Goal: Transaction & Acquisition: Purchase product/service

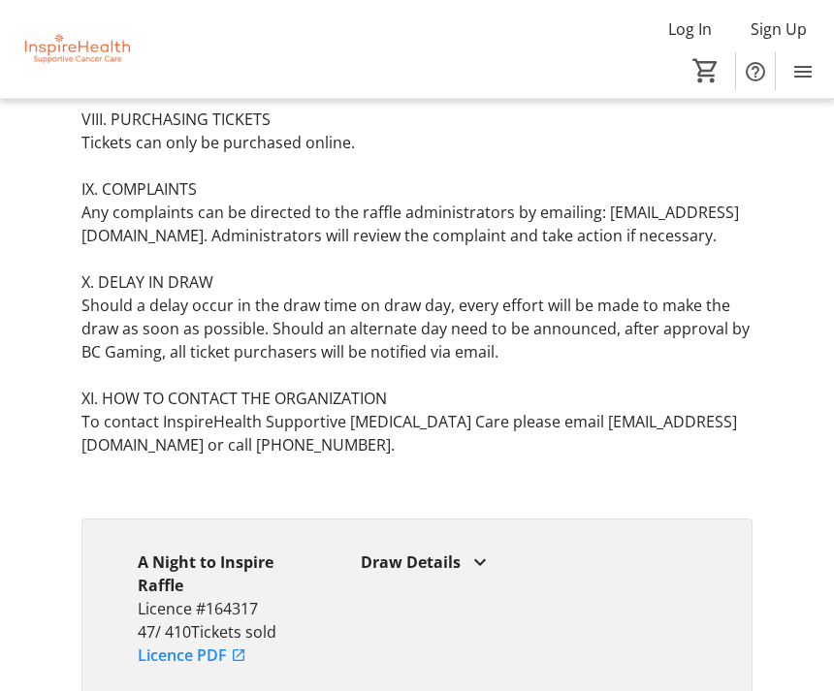
scroll to position [2321, 0]
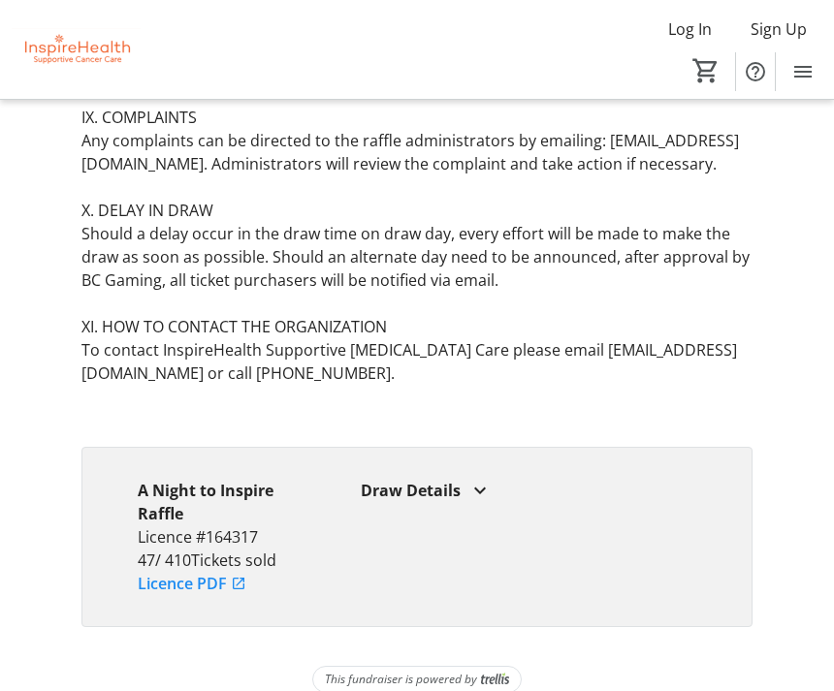
click at [750, 544] on div "A Night to Inspire Raffle Licence #164317 47 / 410 Tickets sold Licence PDF Dra…" at bounding box center [417, 537] width 672 height 180
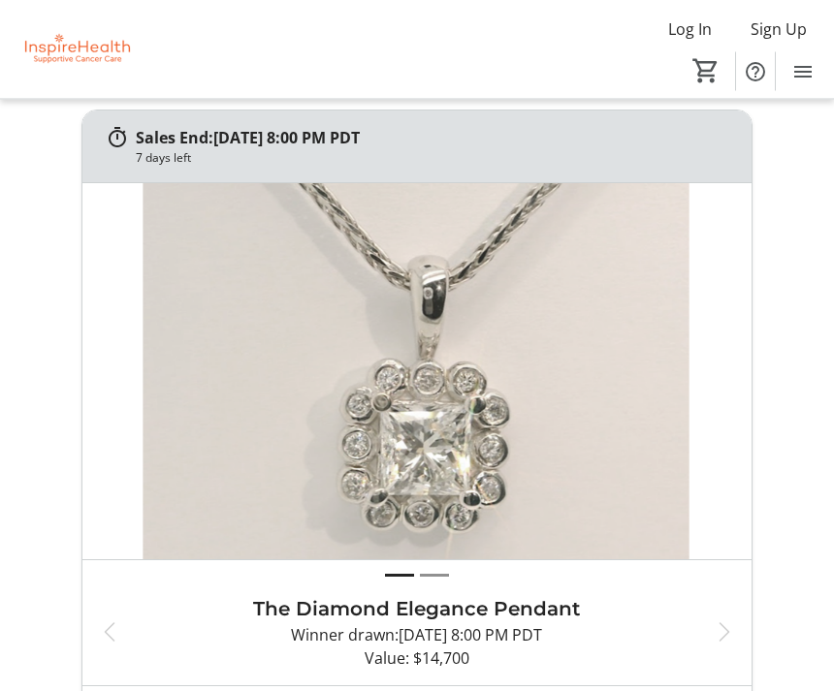
scroll to position [0, 0]
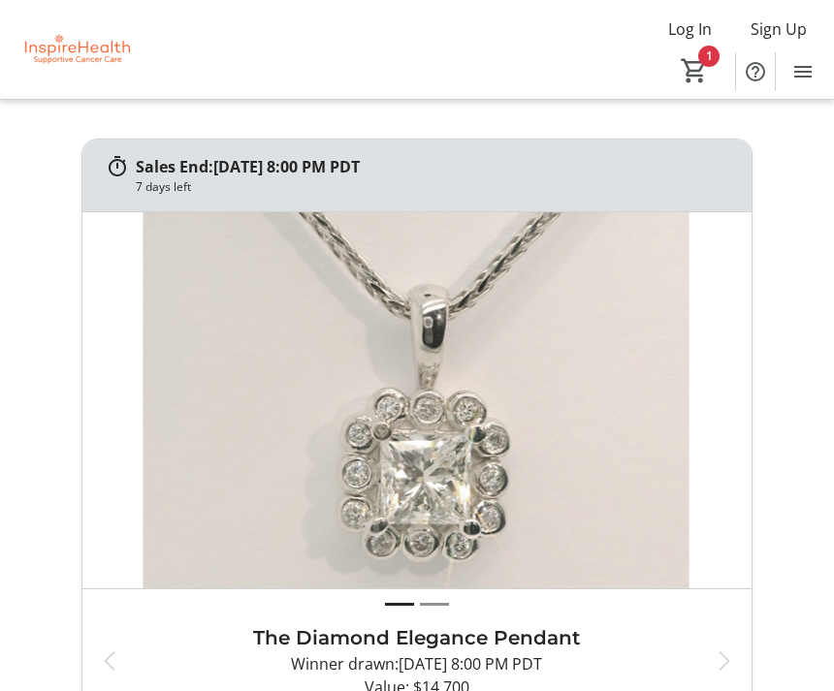
type input "0"
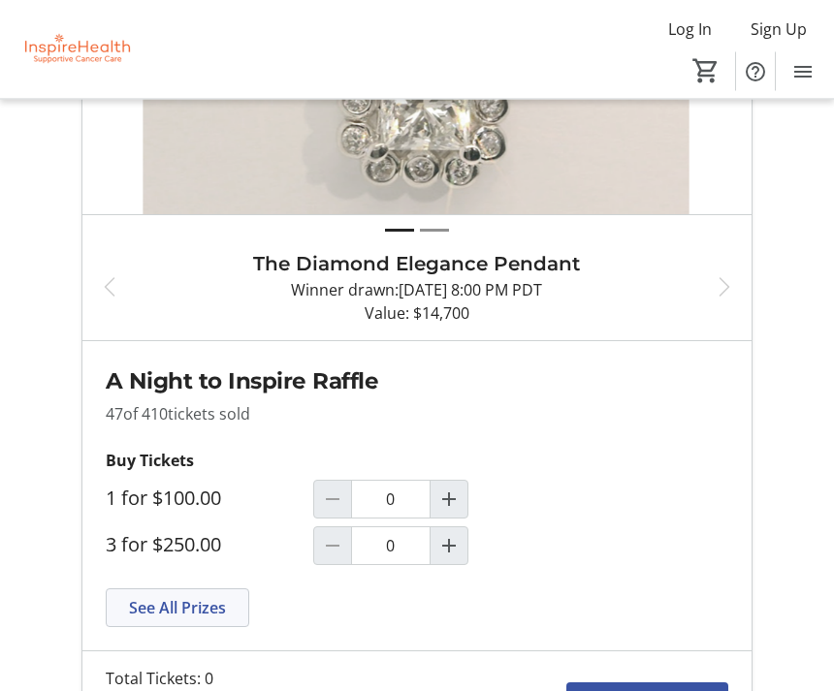
scroll to position [374, 0]
click at [208, 620] on span at bounding box center [178, 608] width 142 height 47
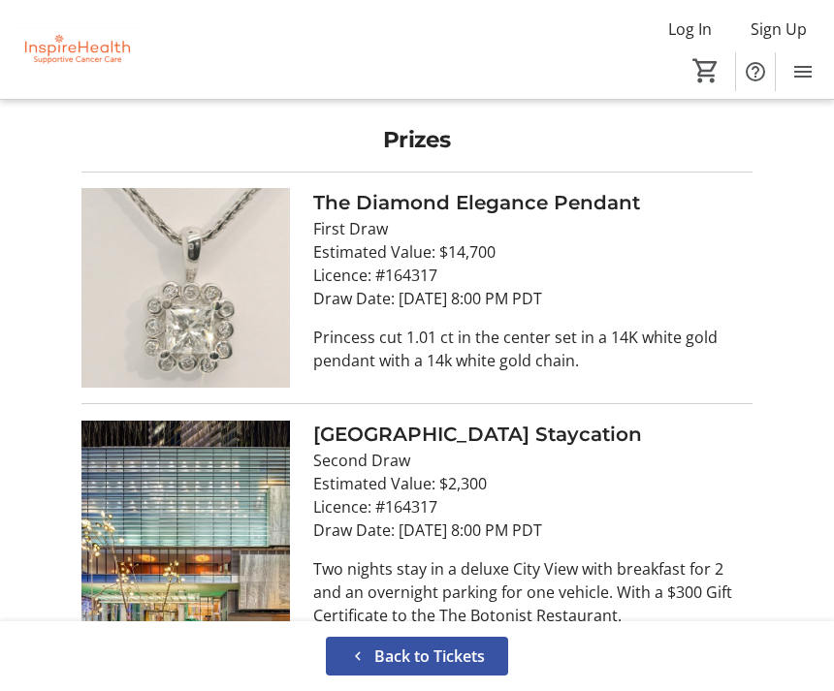
click at [256, 544] on img at bounding box center [185, 531] width 208 height 223
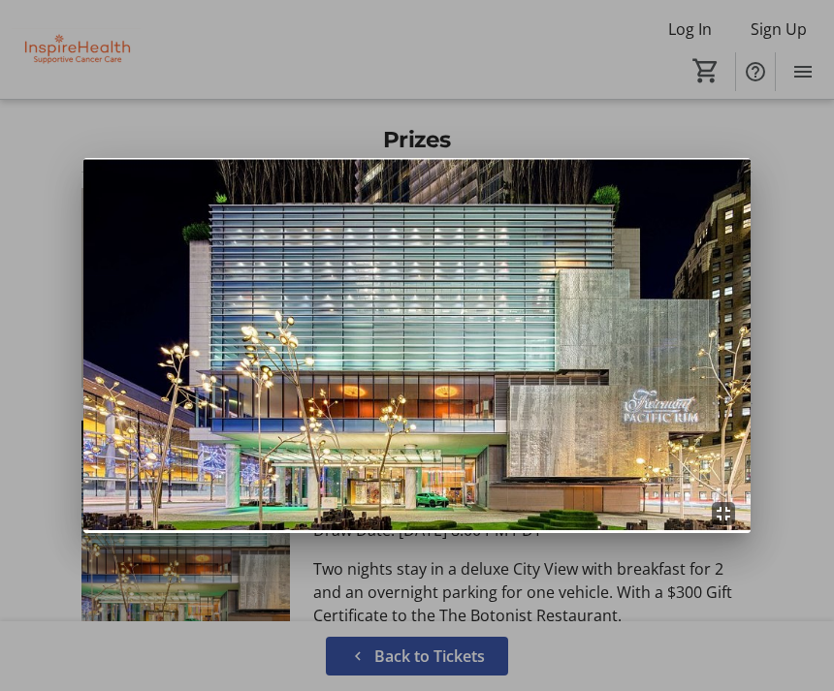
click at [457, 690] on div at bounding box center [417, 345] width 834 height 691
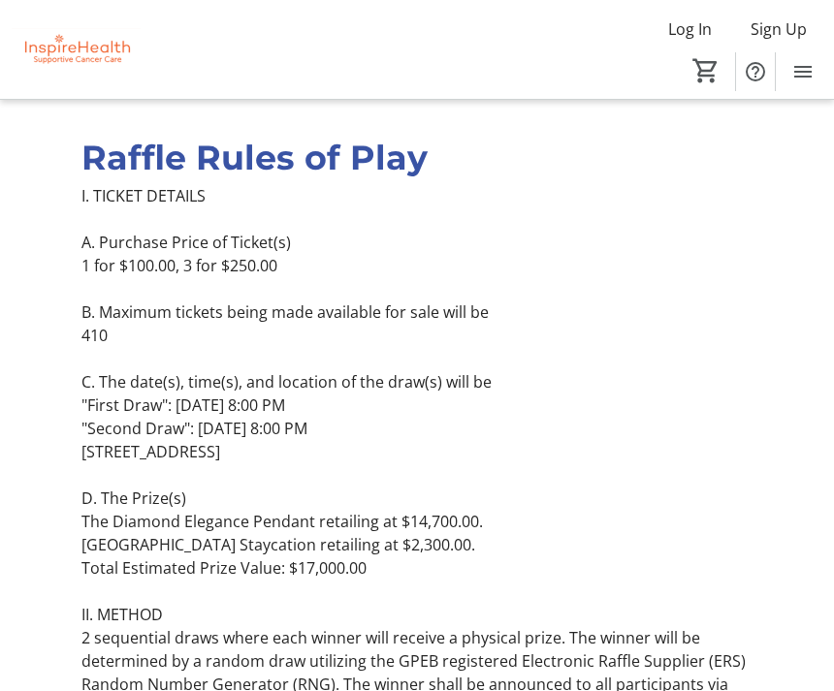
scroll to position [1060, 0]
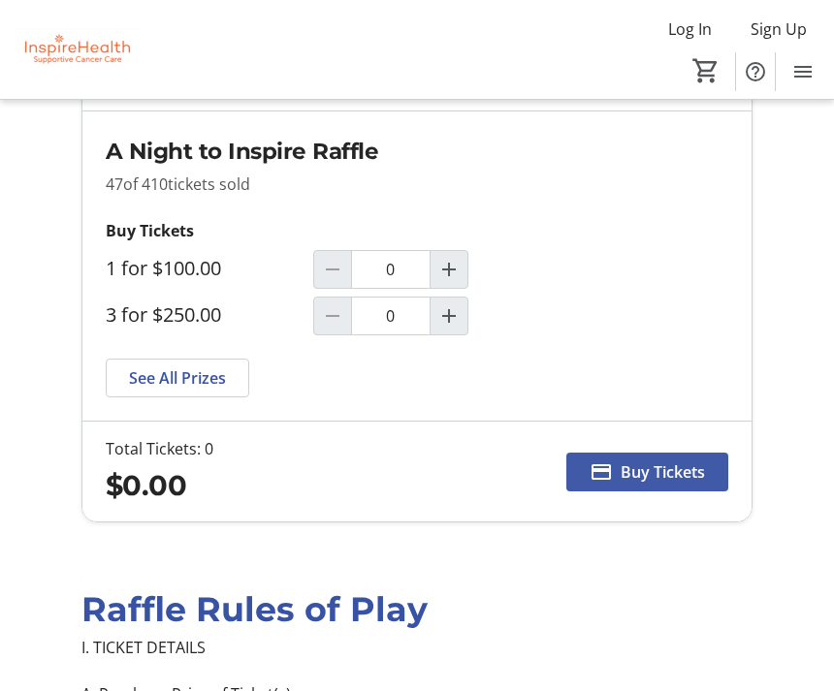
click at [686, 470] on span "Buy Tickets" at bounding box center [663, 472] width 84 height 23
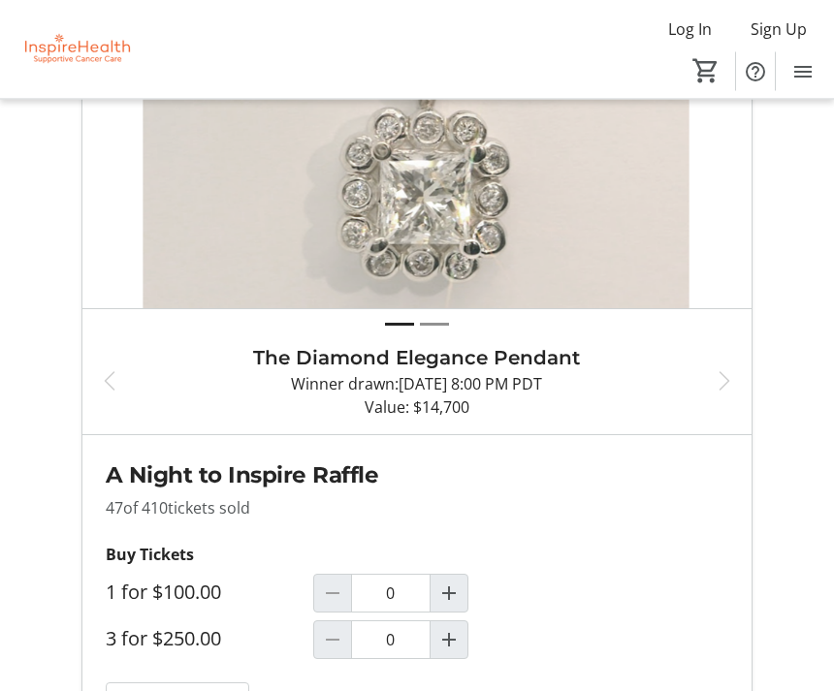
scroll to position [604, 0]
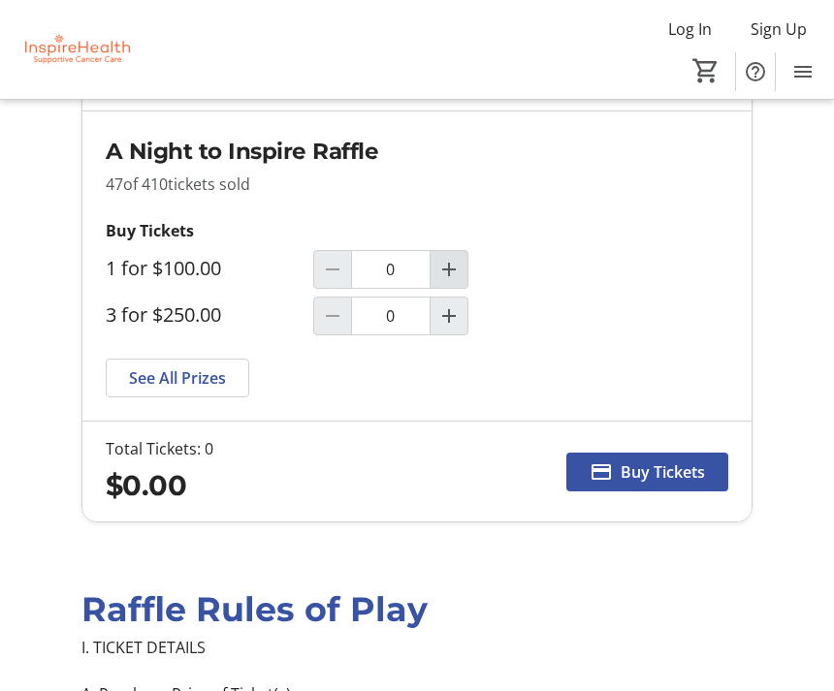
click at [445, 274] on mat-icon "Increment by one" at bounding box center [448, 269] width 23 height 23
type input "1"
click at [679, 469] on span "Buy Tickets" at bounding box center [663, 472] width 84 height 23
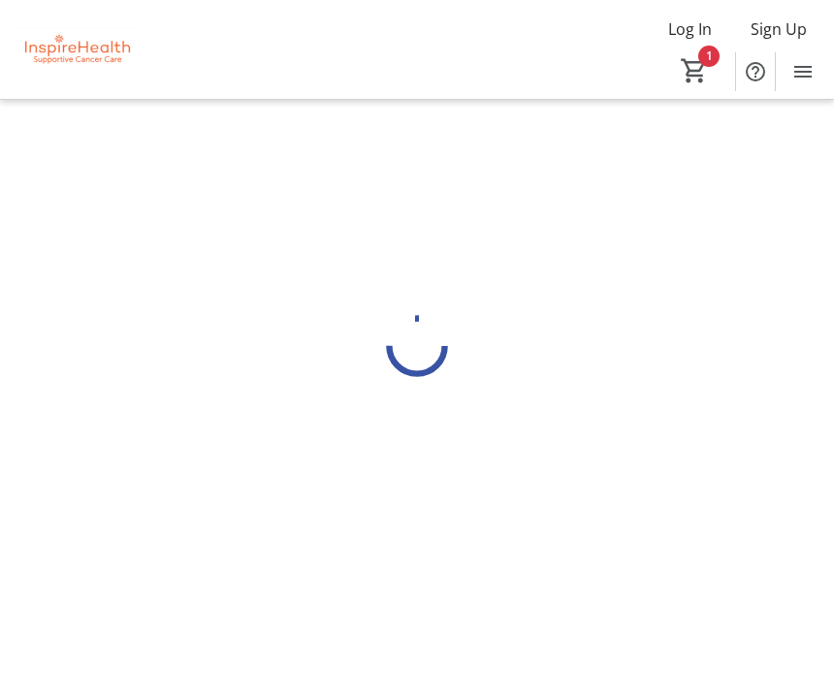
scroll to position [62, 0]
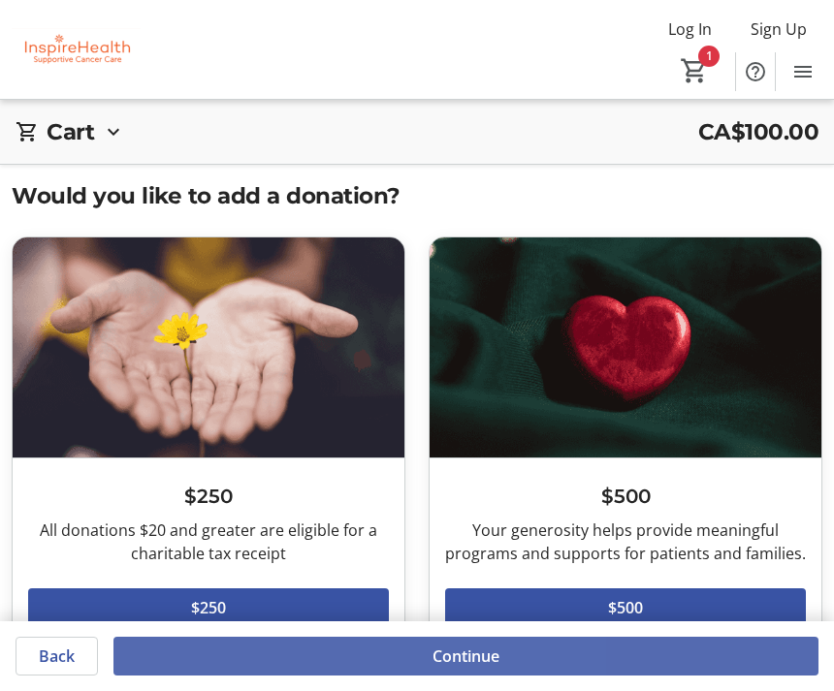
click at [485, 665] on span "Continue" at bounding box center [465, 656] width 67 height 23
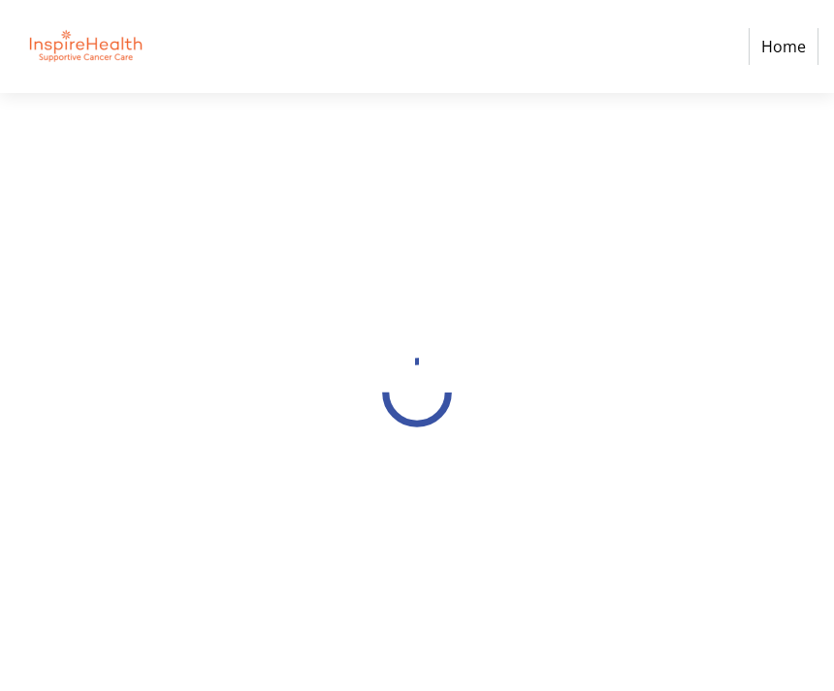
select select "CA"
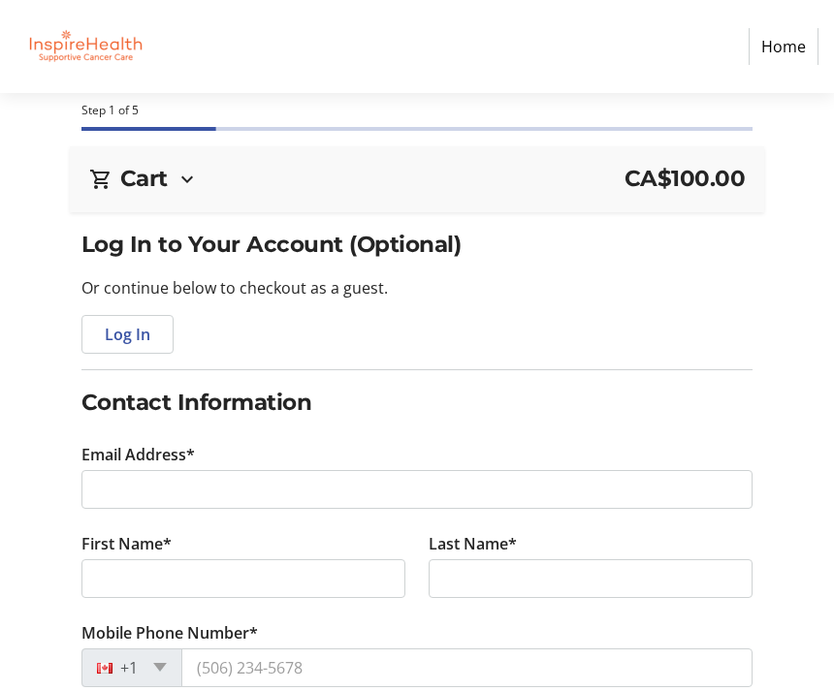
scroll to position [57, 0]
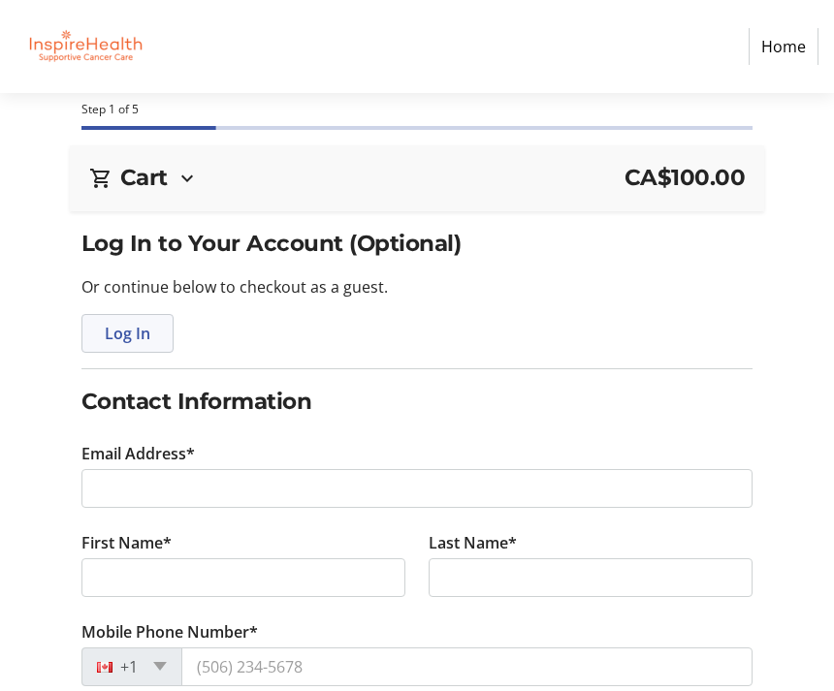
click at [145, 353] on span "button" at bounding box center [127, 333] width 90 height 47
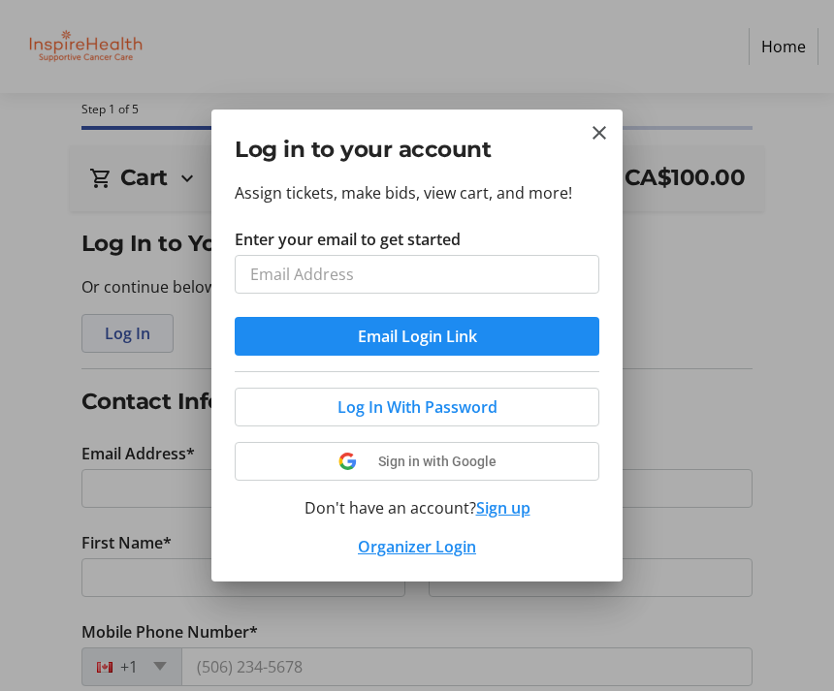
scroll to position [0, 0]
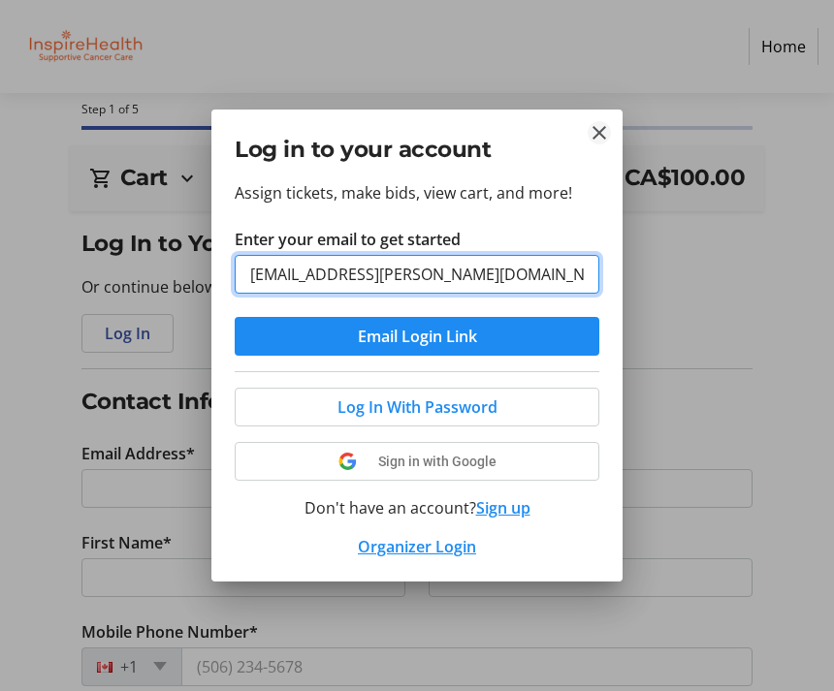
type input "[EMAIL_ADDRESS][PERSON_NAME][DOMAIN_NAME]"
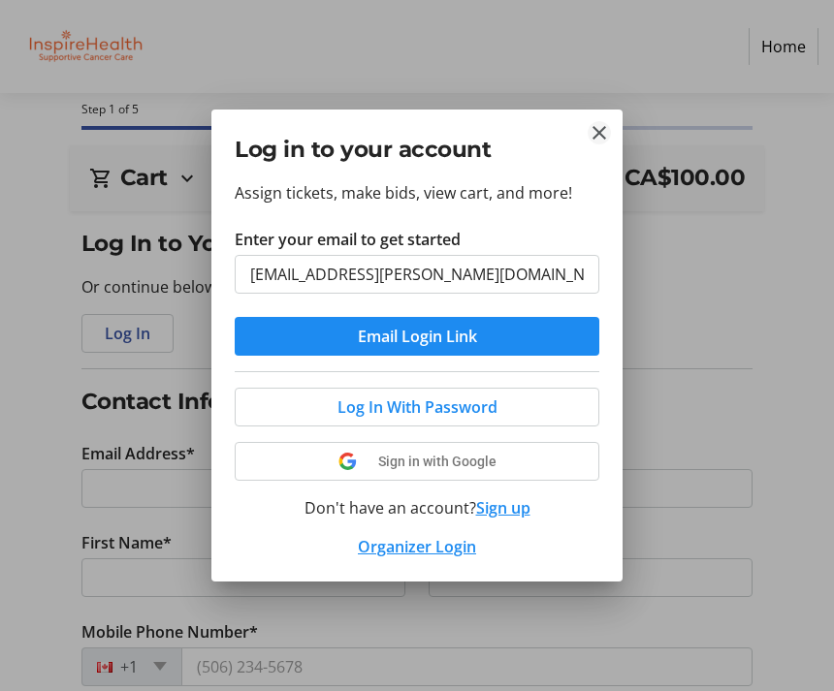
click at [604, 134] on mat-icon "Close" at bounding box center [599, 132] width 23 height 23
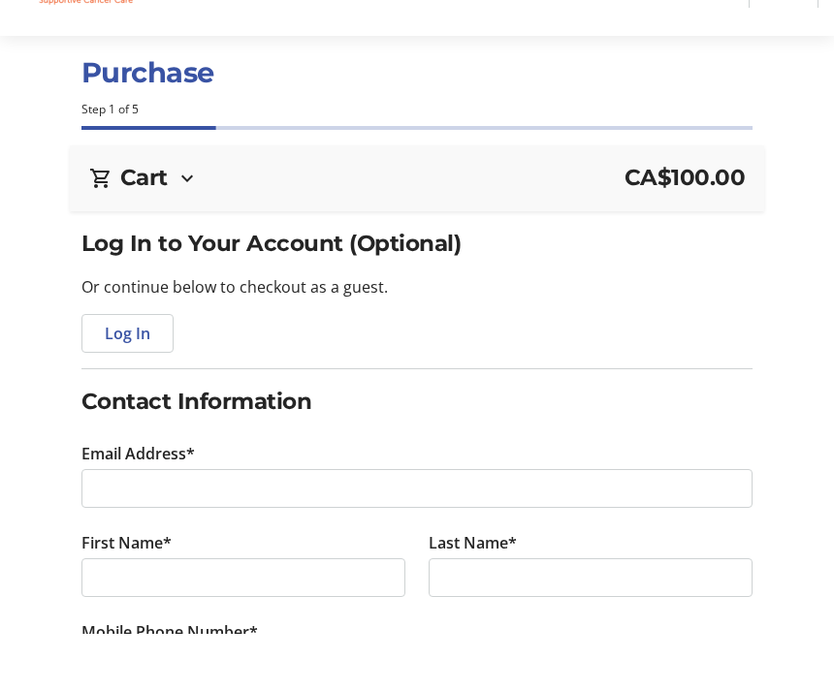
scroll to position [57, 0]
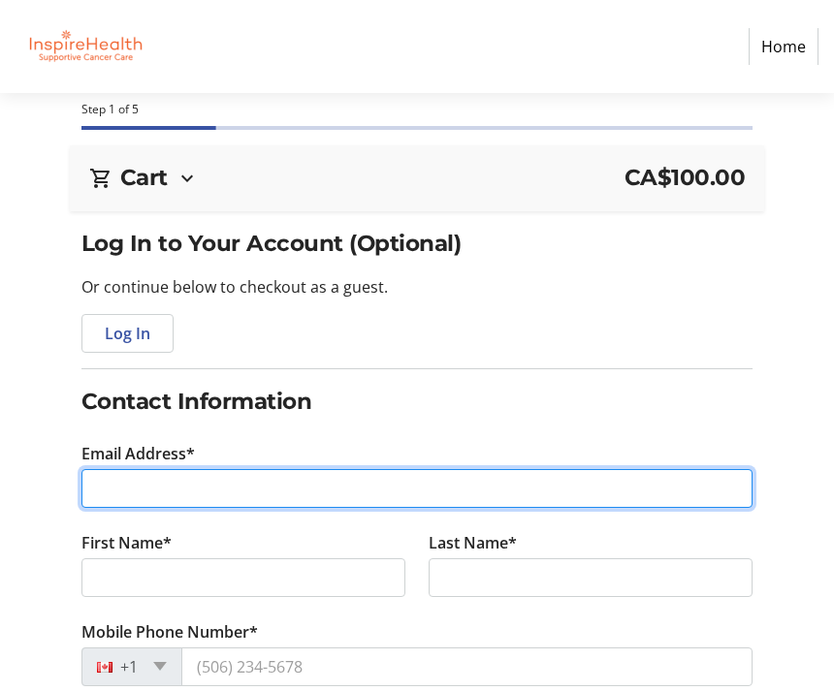
click at [174, 492] on input "Email Address*" at bounding box center [417, 488] width 672 height 39
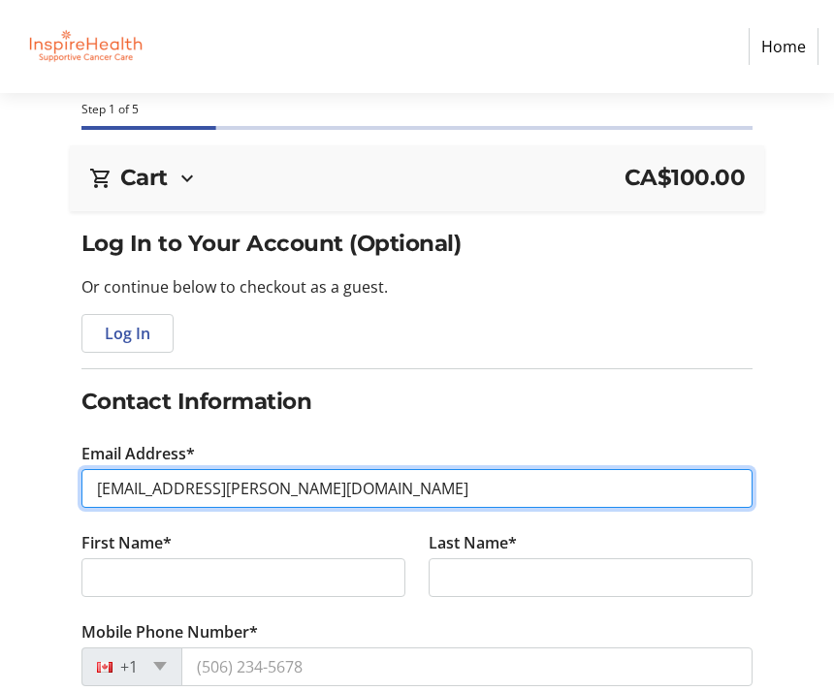
type input "[EMAIL_ADDRESS][PERSON_NAME][DOMAIN_NAME]"
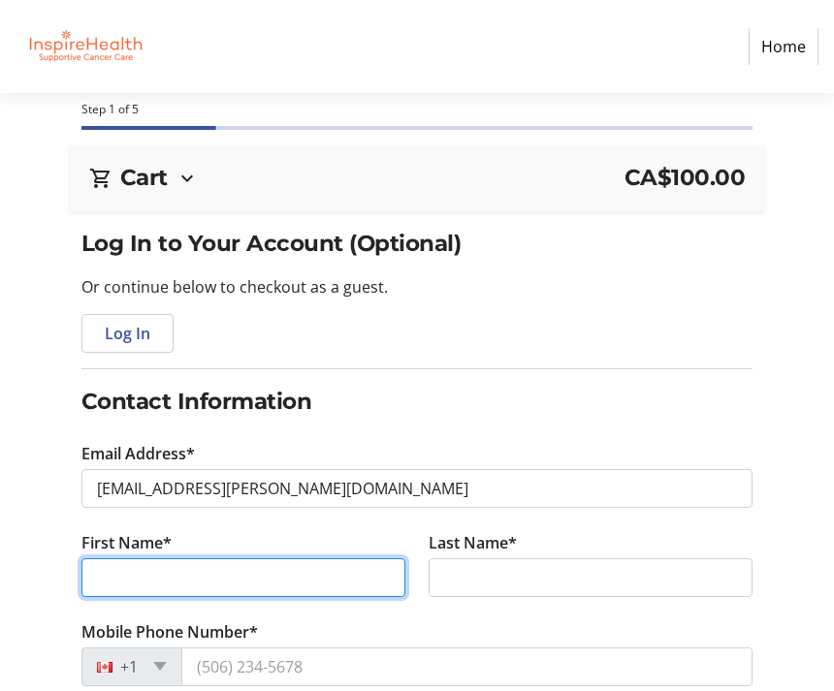
click at [133, 578] on input "First Name*" at bounding box center [243, 577] width 324 height 39
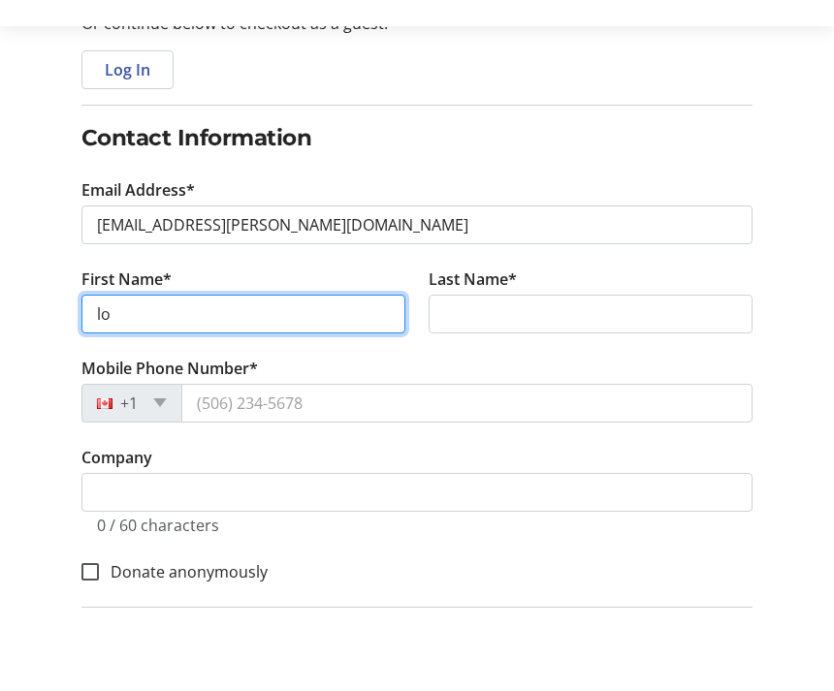
type input "l"
type input "[PERSON_NAME]"
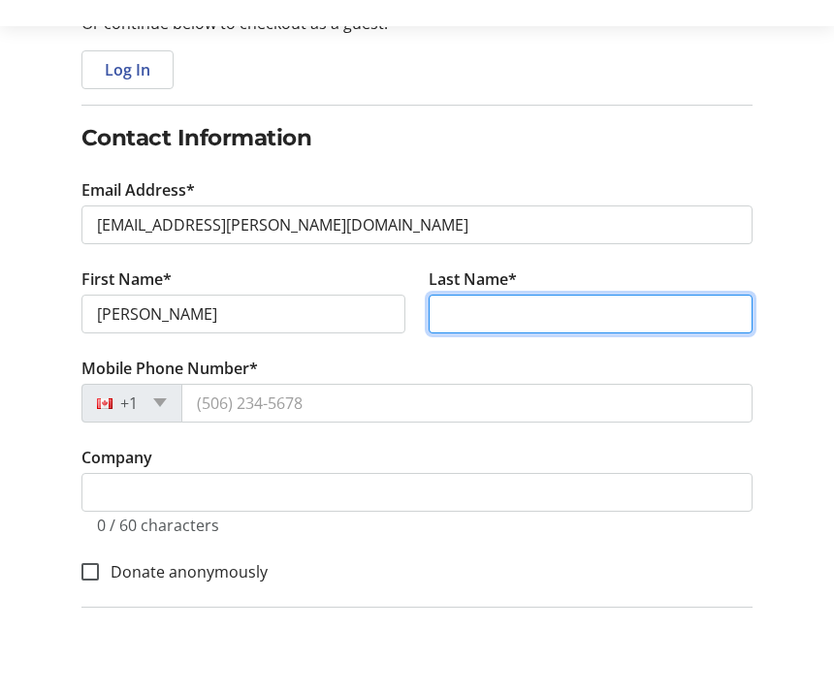
click at [477, 362] on input "Last Name*" at bounding box center [591, 381] width 324 height 39
type input "<"
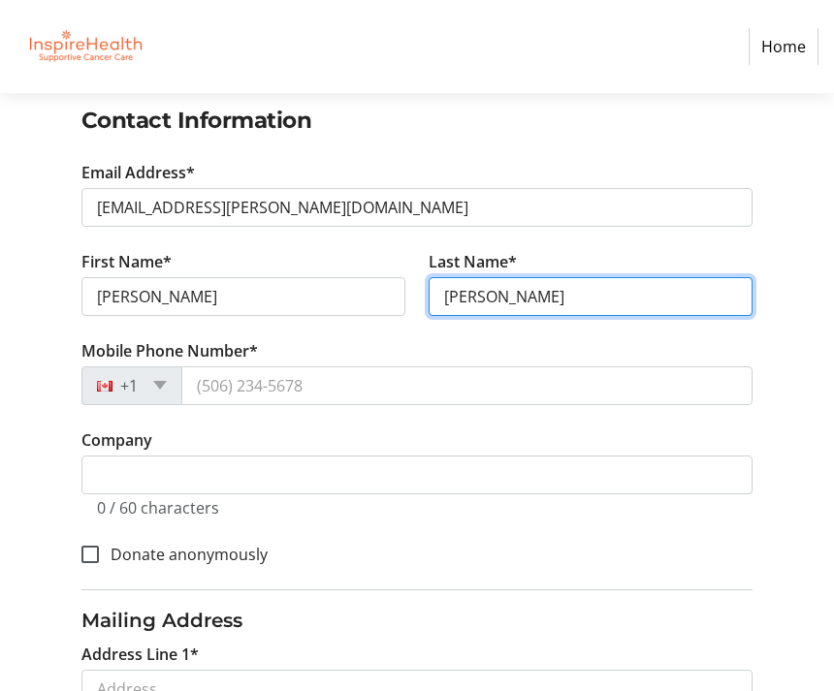
scroll to position [331, 0]
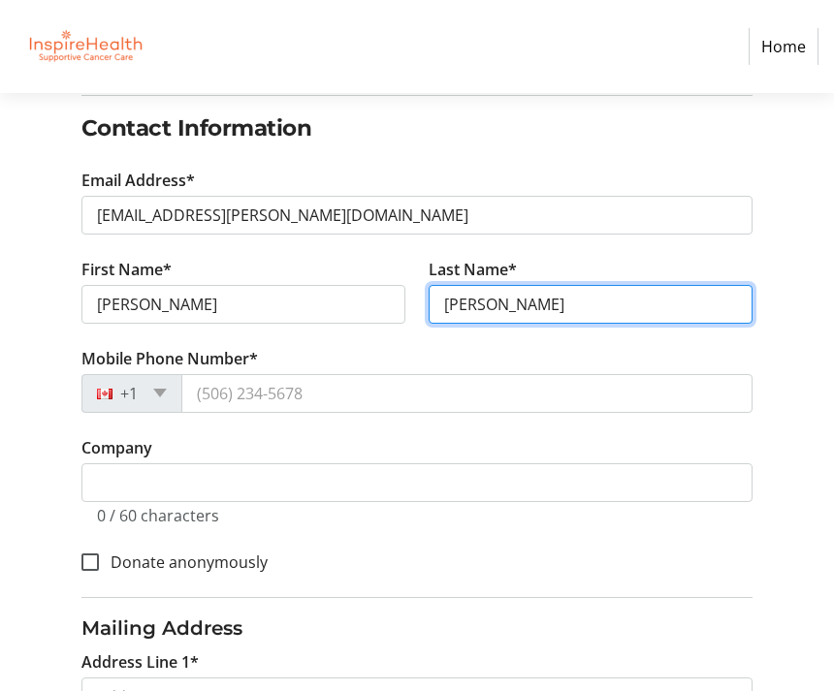
type input "[PERSON_NAME]"
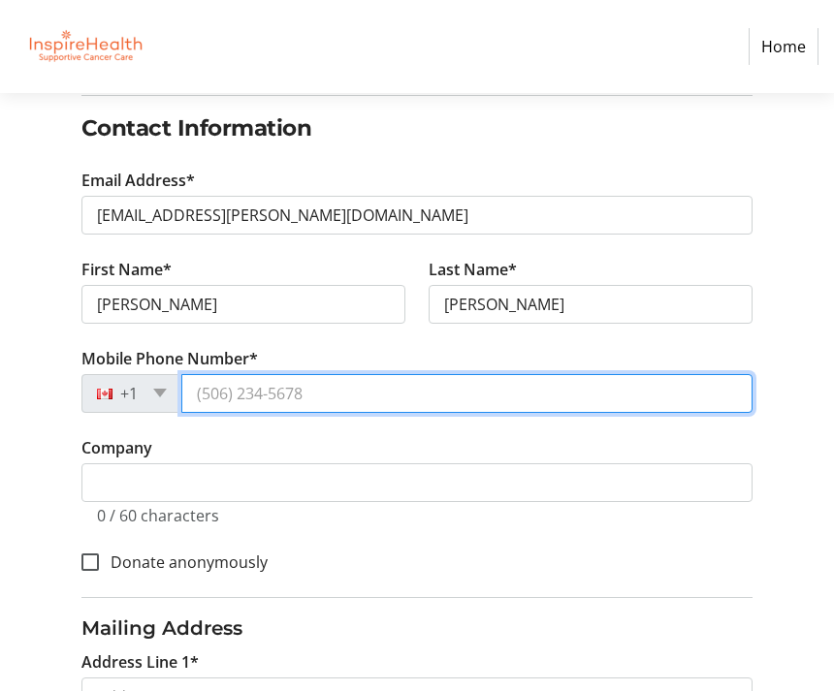
click at [223, 398] on input "Mobile Phone Number*" at bounding box center [467, 393] width 572 height 39
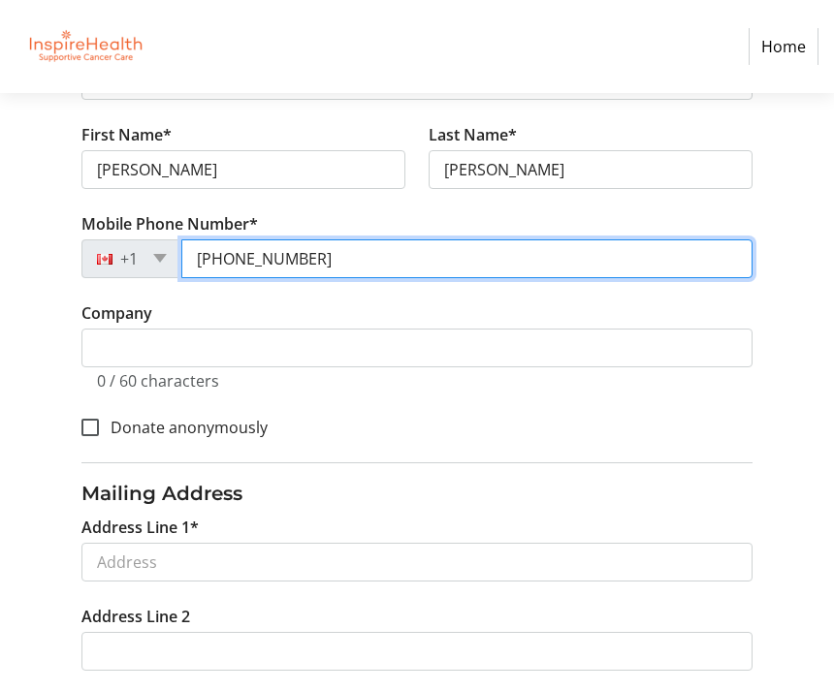
scroll to position [459, 0]
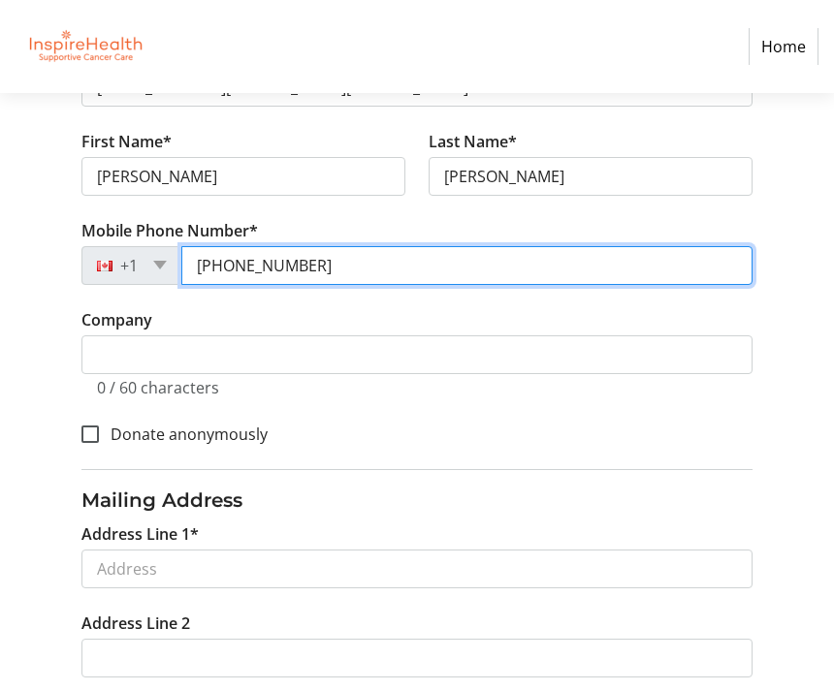
type input "[PHONE_NUMBER]"
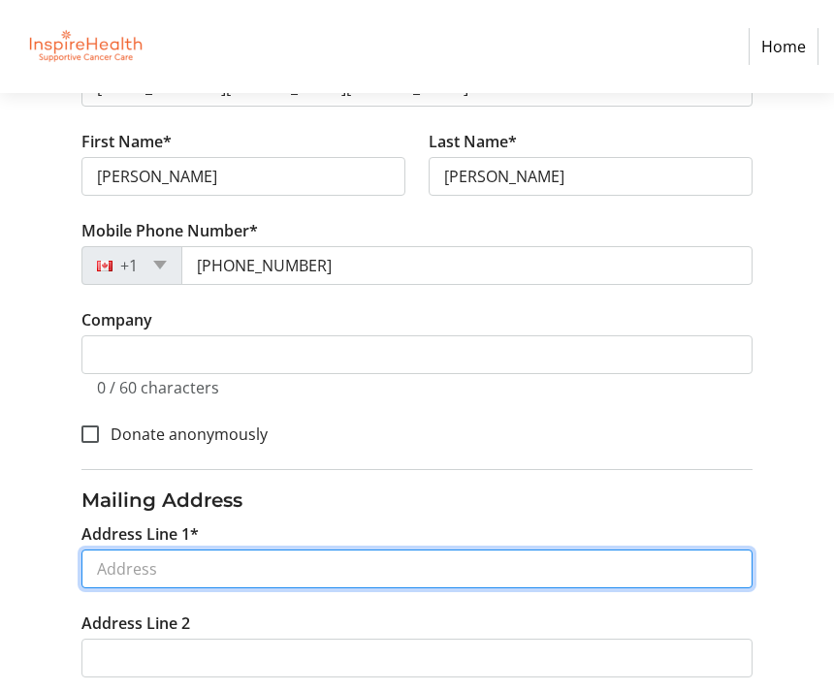
click at [132, 579] on input "Address Line 1*" at bounding box center [417, 569] width 672 height 39
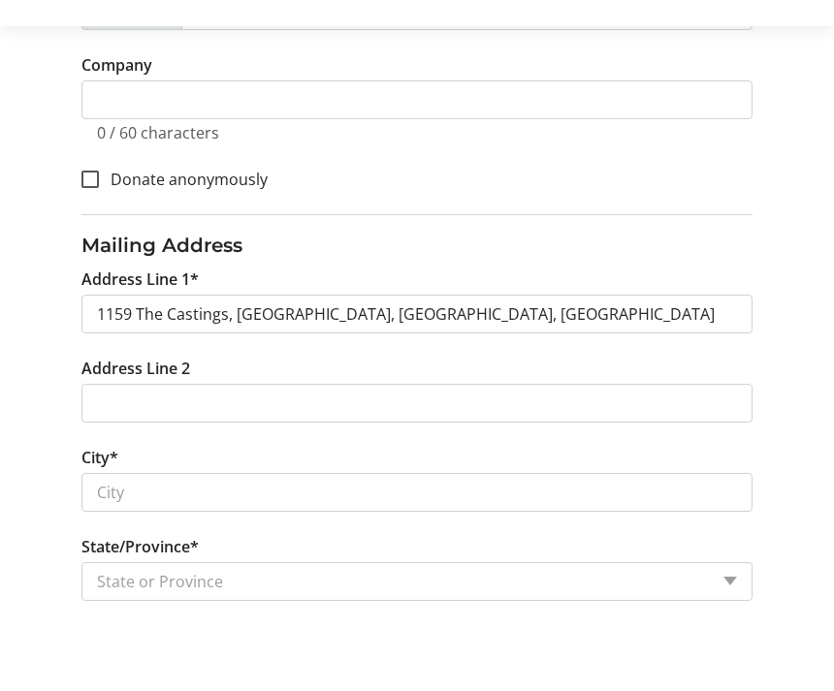
type input "1159 The Castings"
type input "[GEOGRAPHIC_DATA]"
select select "BC"
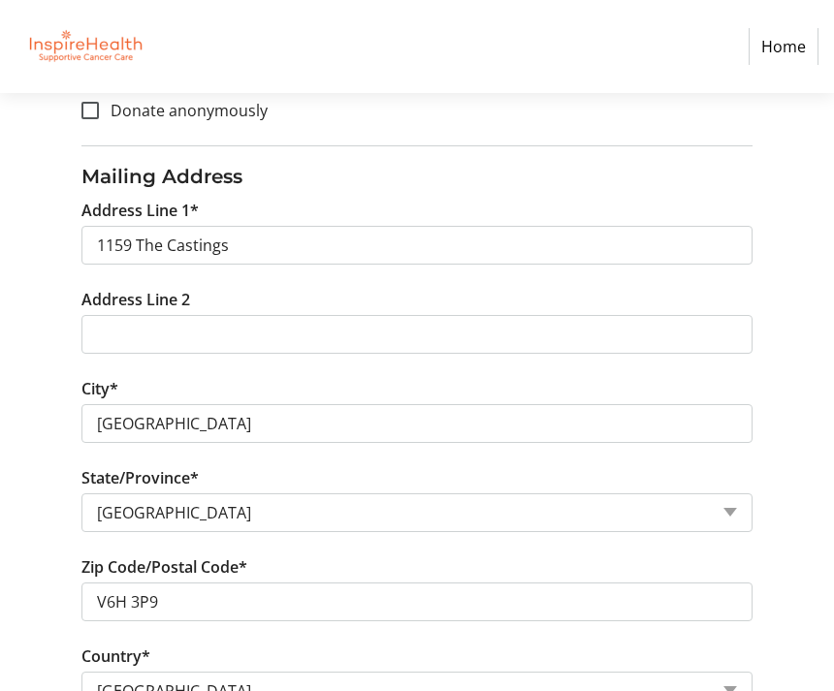
scroll to position [785, 0]
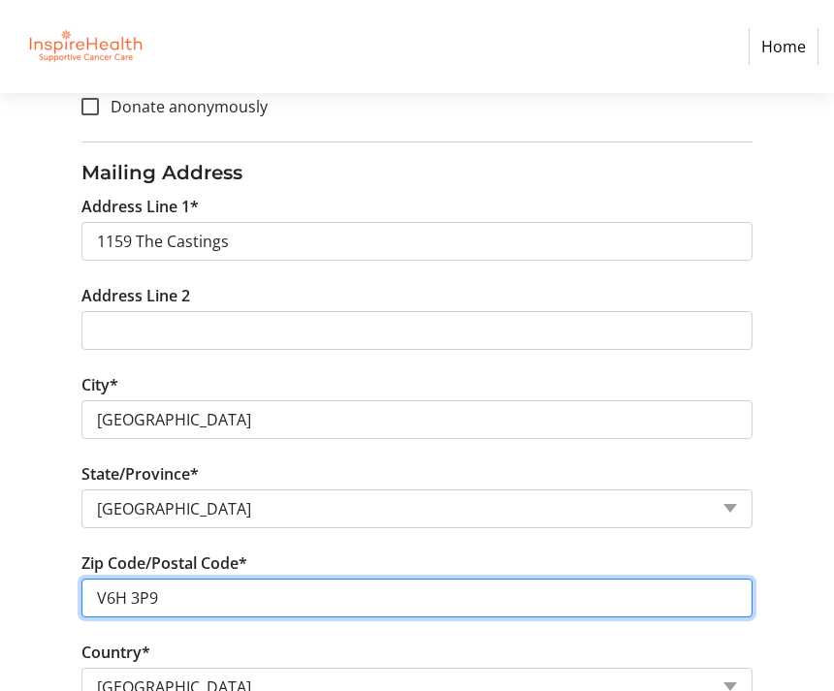
click at [183, 601] on input "V6H 3P9" at bounding box center [417, 599] width 672 height 39
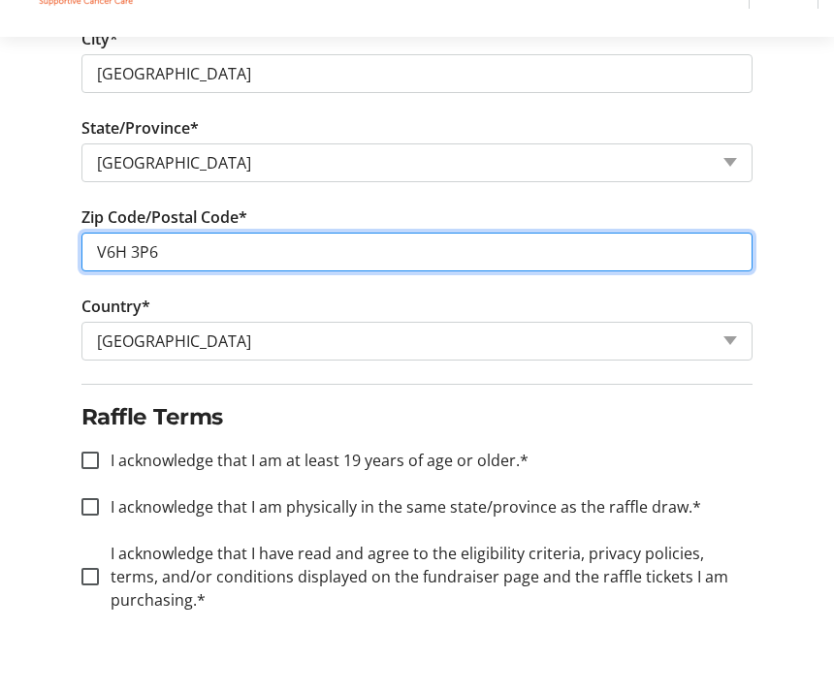
scroll to position [1098, 0]
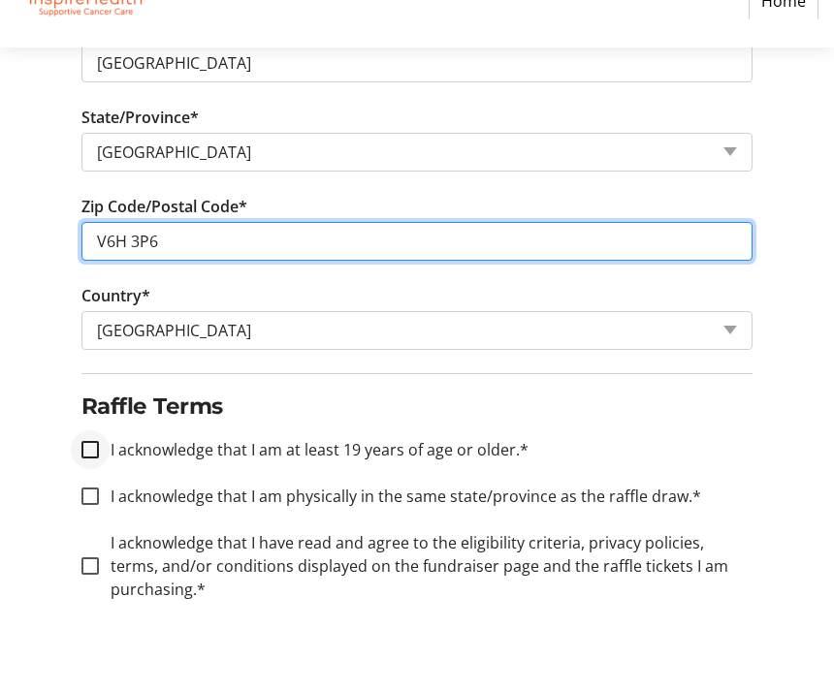
type input "V6H 3P6"
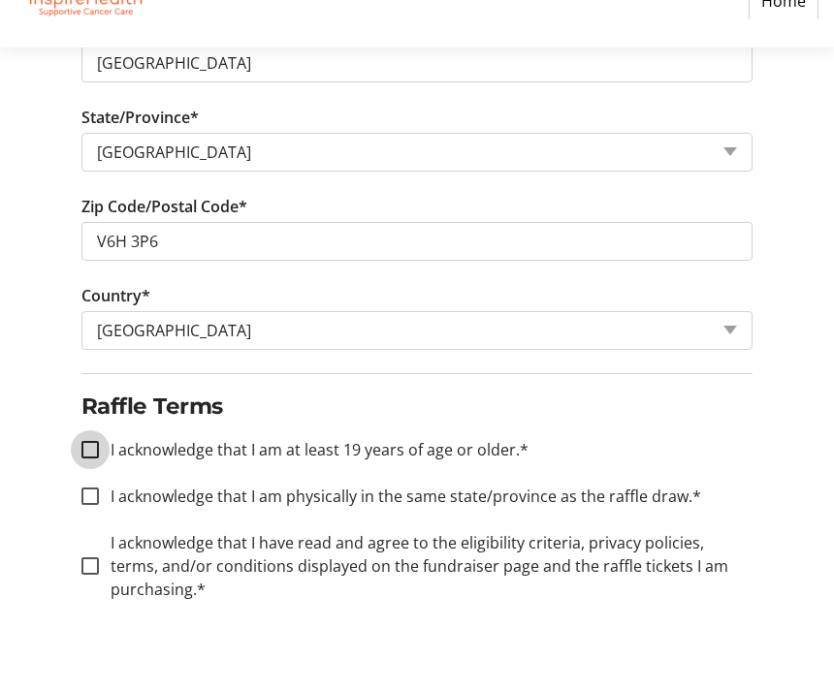
click at [97, 487] on input "I acknowledge that I am at least 19 years of age or older.*" at bounding box center [89, 495] width 17 height 17
checkbox input "true"
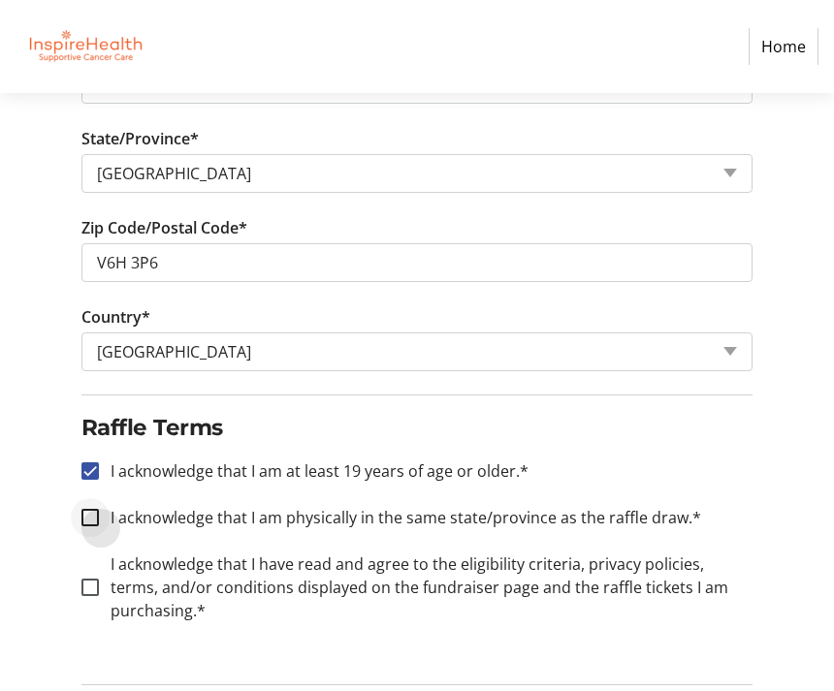
click at [99, 525] on div at bounding box center [90, 517] width 47 height 47
checkbox input "true"
click at [92, 591] on input "I acknowledge that I have read and agree to the eligibility criteria, privacy p…" at bounding box center [89, 587] width 17 height 17
checkbox input "true"
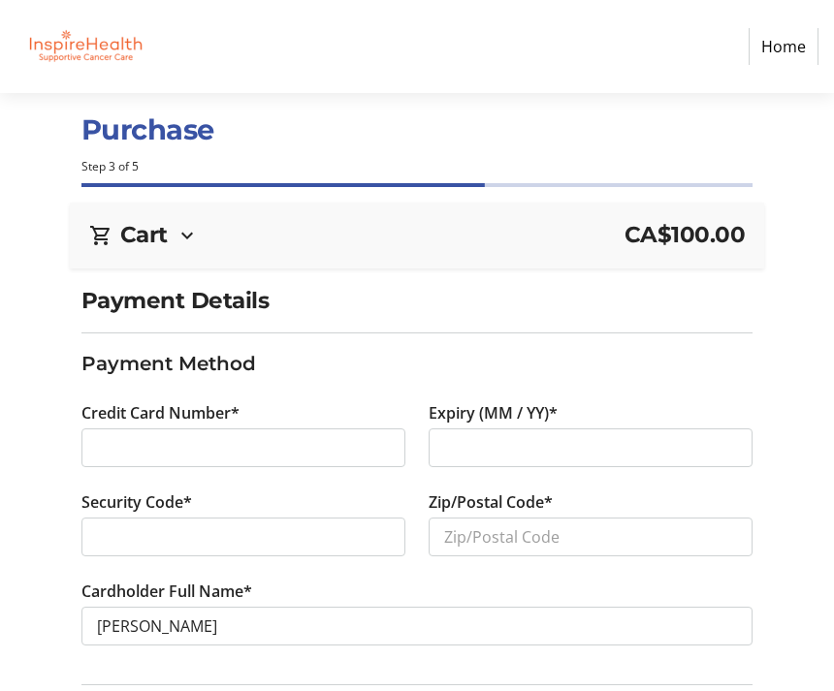
click at [109, 460] on div at bounding box center [243, 448] width 324 height 39
click at [141, 549] on div at bounding box center [243, 537] width 324 height 39
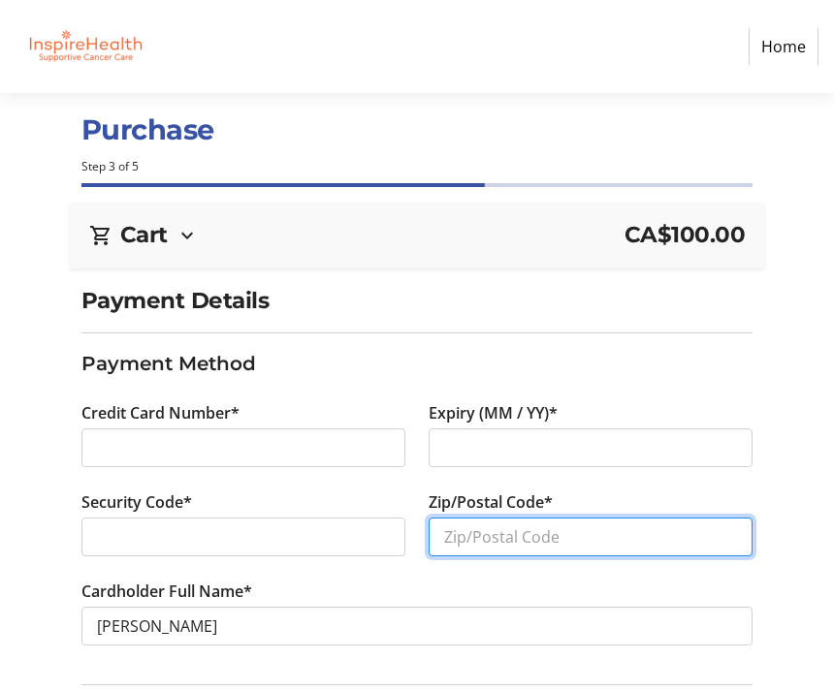
click at [474, 536] on input "Zip/Postal Code*" at bounding box center [591, 537] width 324 height 39
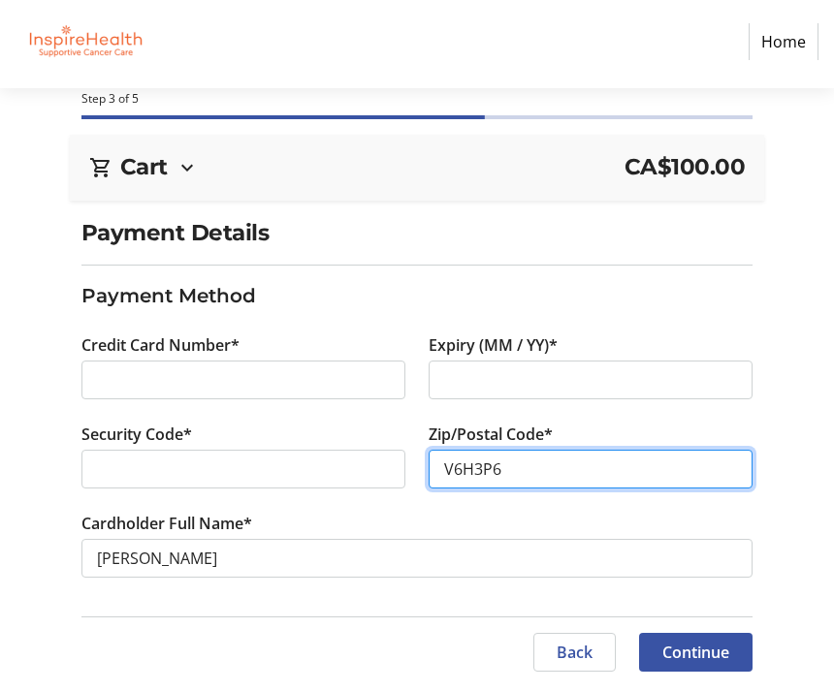
type input "V6H3P6"
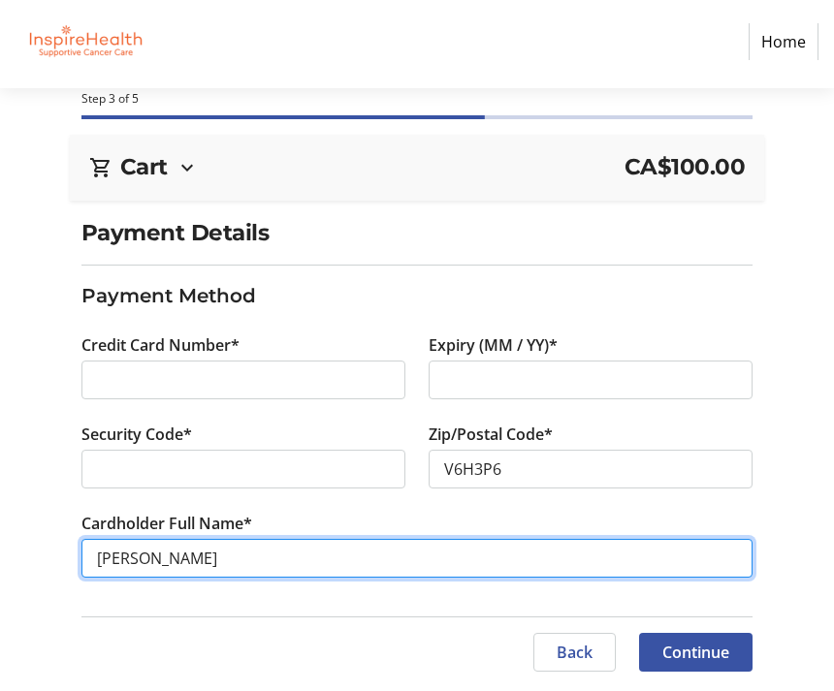
click at [157, 562] on input "[PERSON_NAME]" at bounding box center [417, 563] width 672 height 39
type input "[PERSON_NAME]"
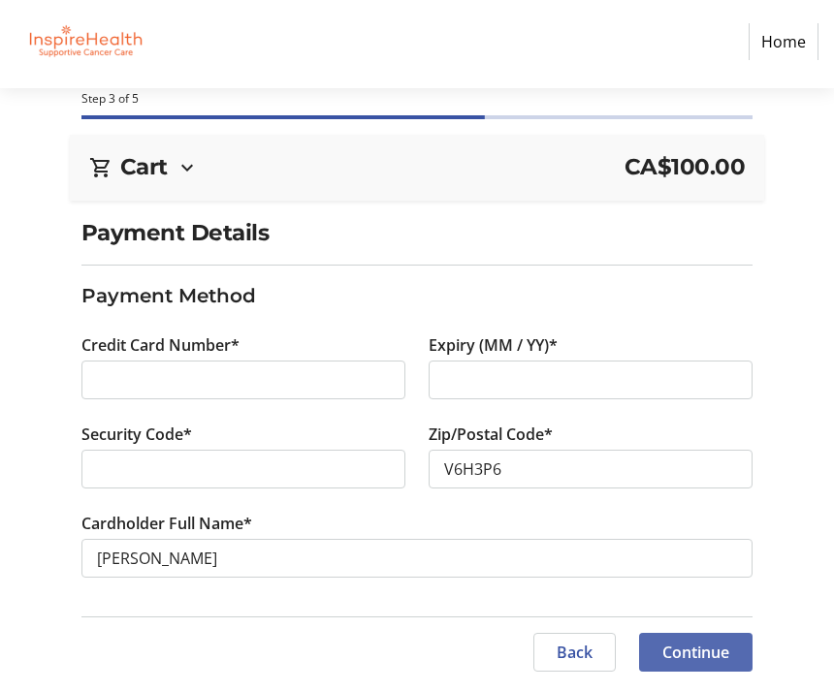
click at [724, 652] on span "Continue" at bounding box center [695, 657] width 67 height 23
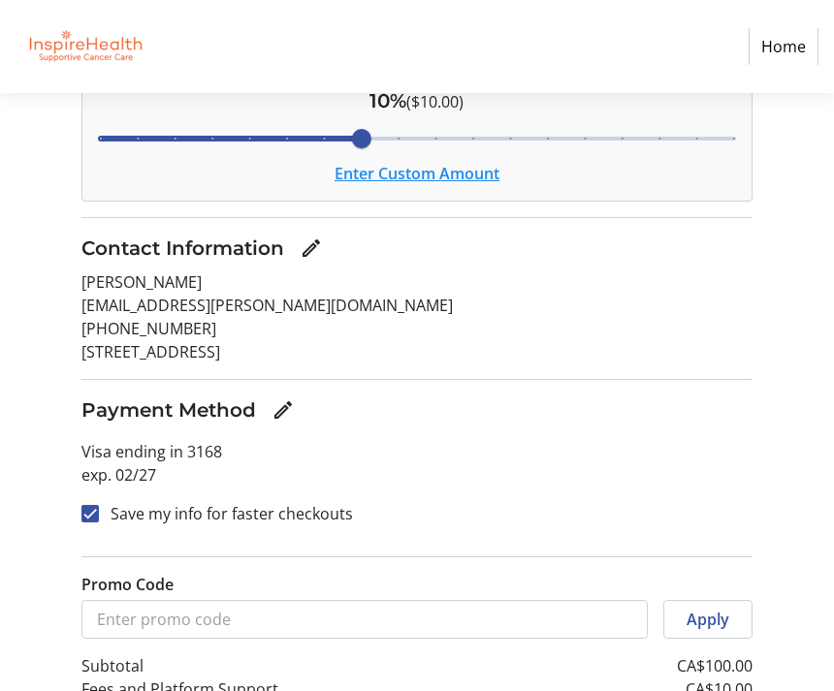
scroll to position [424, 0]
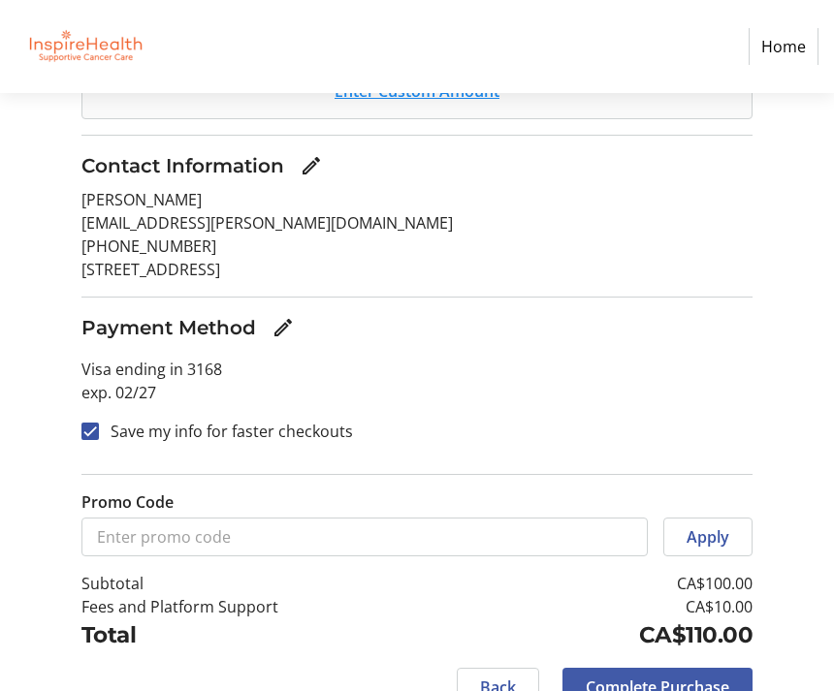
click at [711, 680] on span "Complete Purchase" at bounding box center [657, 687] width 143 height 23
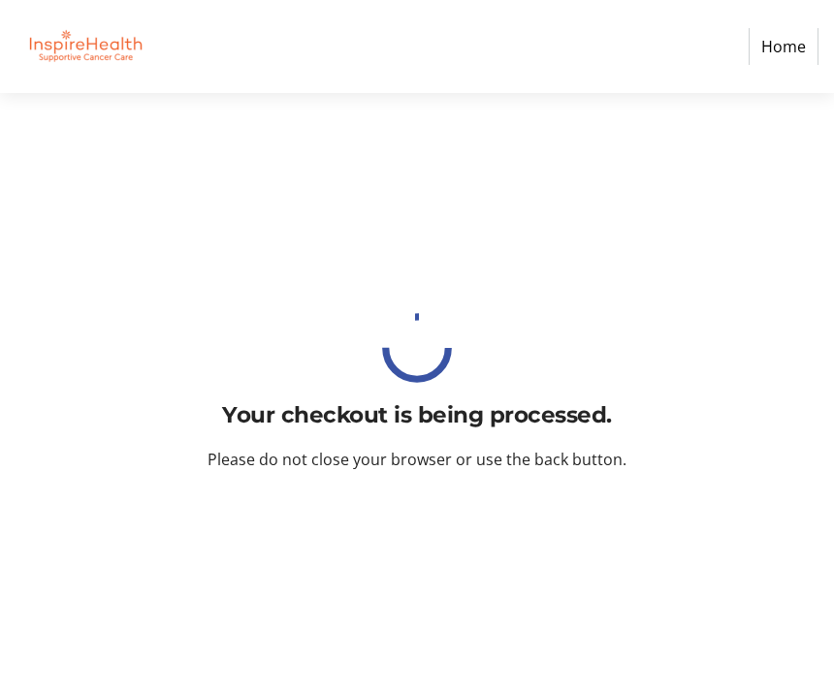
click at [710, 679] on div "Your checkout is being processed. Please do not close your browser or use the b…" at bounding box center [417, 392] width 834 height 598
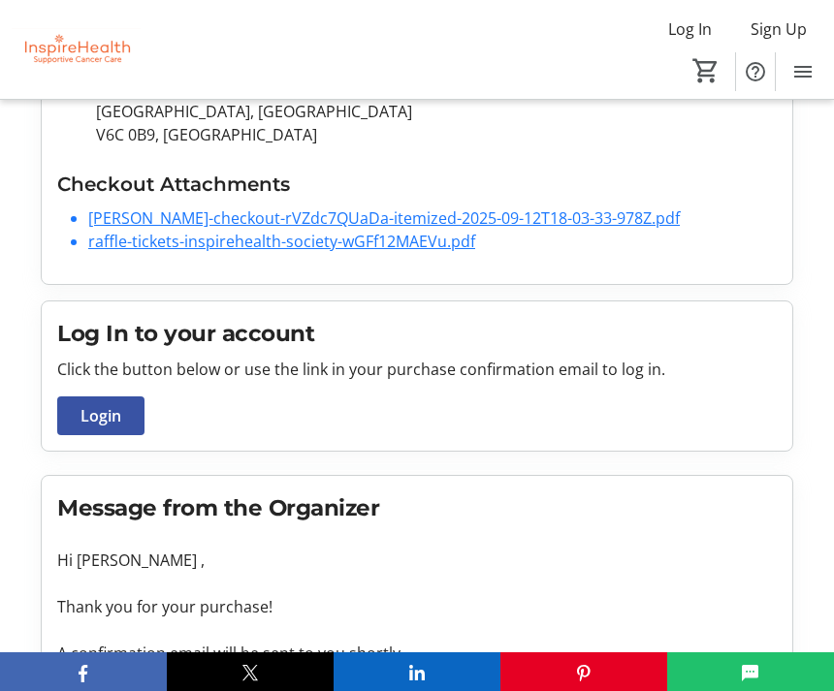
scroll to position [419, 0]
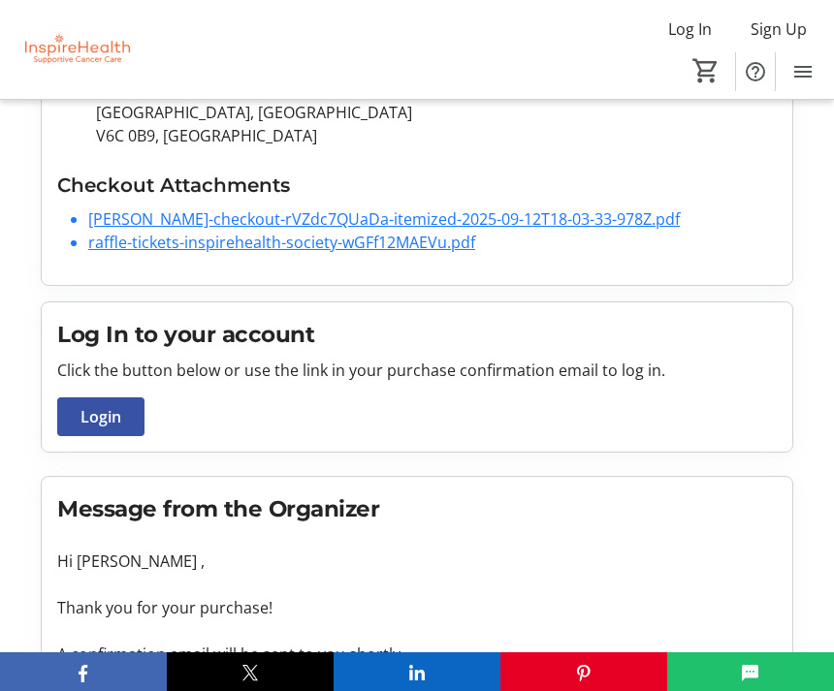
click at [398, 249] on link "raffle-tickets-inspirehealth-society-wGFf12MAEVu.pdf" at bounding box center [281, 242] width 387 height 21
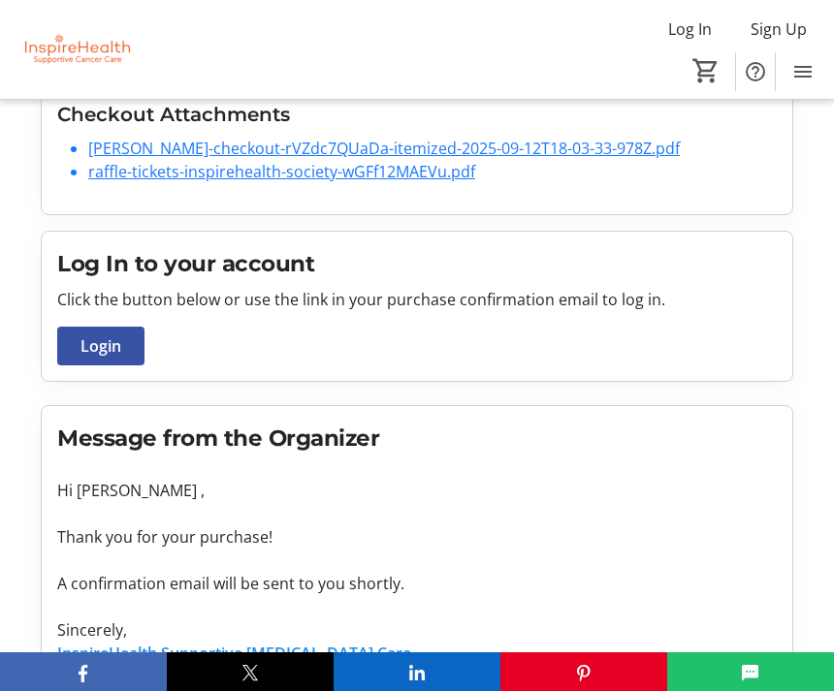
scroll to position [621, 0]
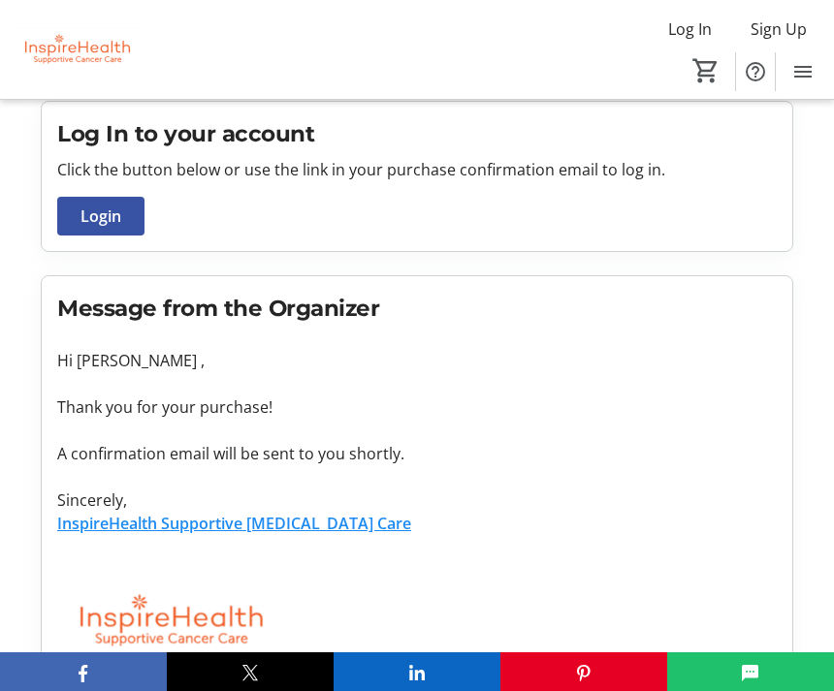
click at [304, 690] on button "X" at bounding box center [250, 672] width 167 height 39
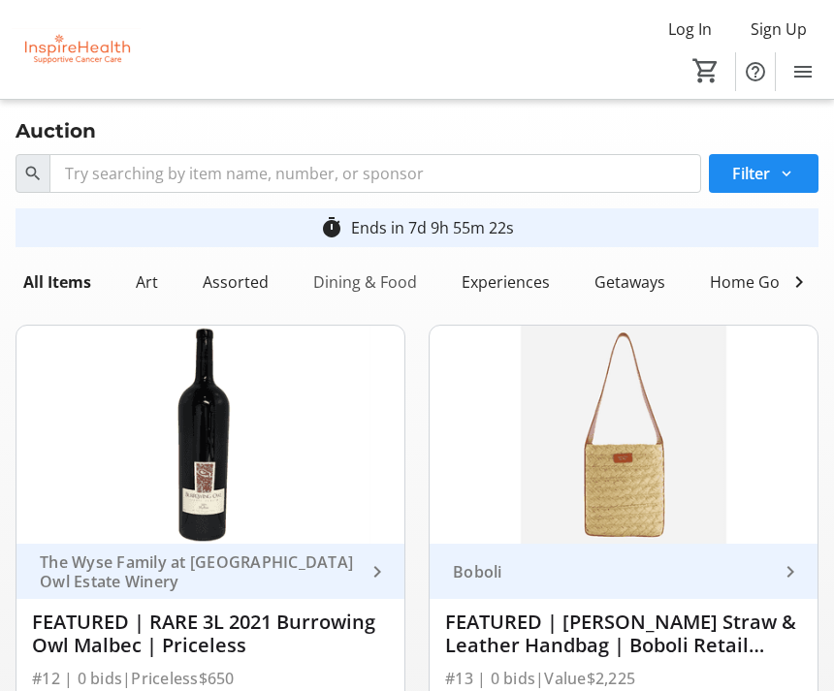
click at [377, 297] on div "Dining & Food" at bounding box center [364, 282] width 119 height 39
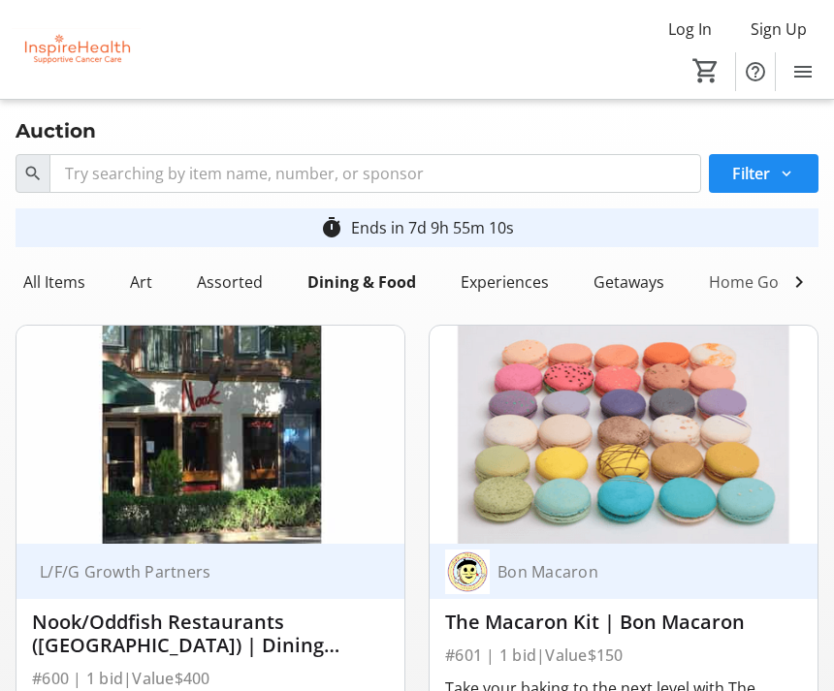
click at [769, 297] on div "Home Goods" at bounding box center [757, 282] width 112 height 39
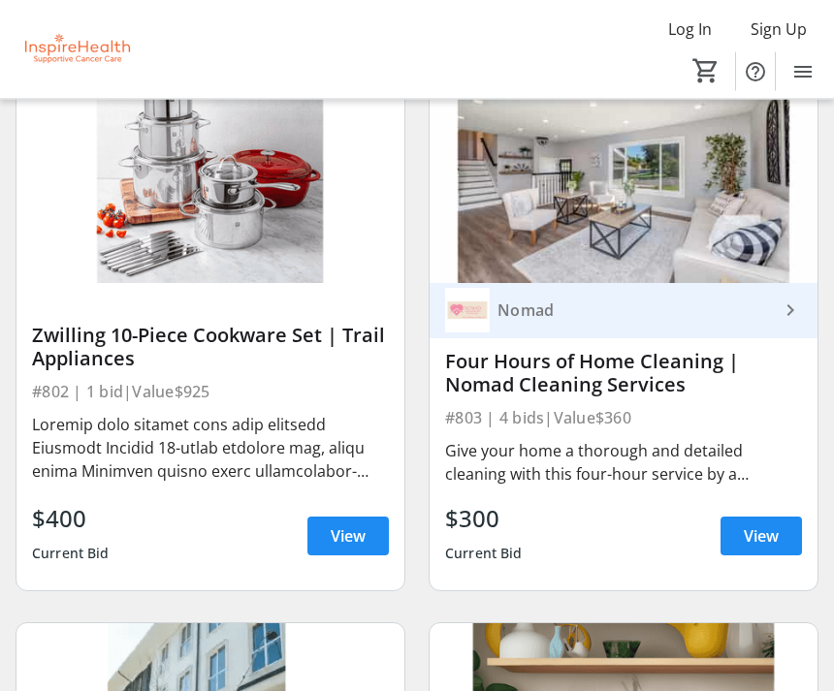
scroll to position [1373, 0]
click at [350, 474] on div at bounding box center [210, 448] width 357 height 70
click at [363, 537] on span "View" at bounding box center [348, 536] width 35 height 23
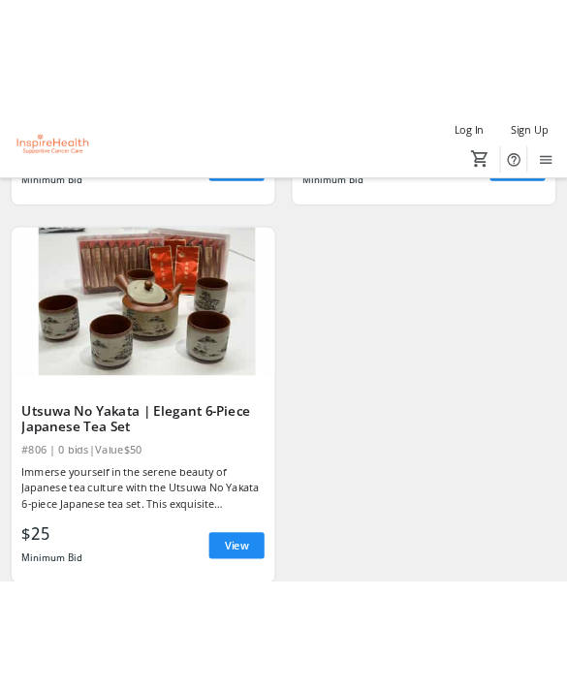
scroll to position [5188, 0]
